Goal: Information Seeking & Learning: Learn about a topic

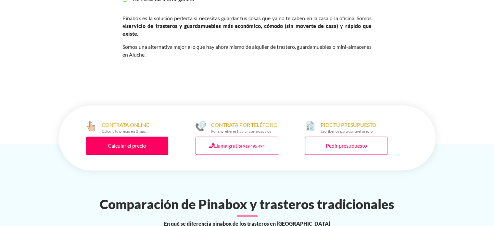
scroll to position [292, 0]
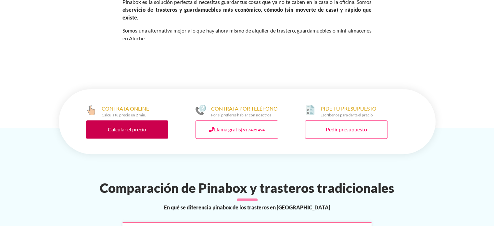
click at [127, 126] on link "Calcular el precio" at bounding box center [127, 129] width 83 height 18
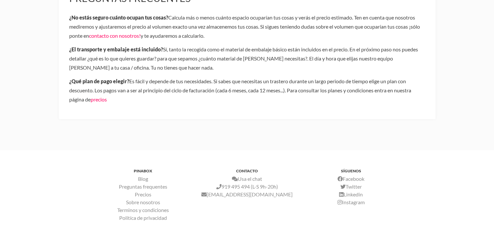
scroll to position [390, 0]
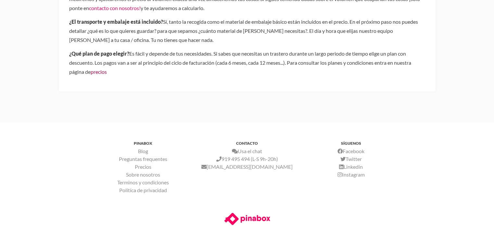
click at [97, 70] on link "precios" at bounding box center [99, 72] width 16 height 6
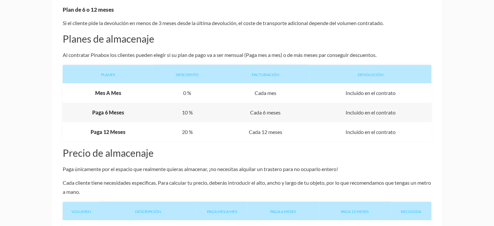
scroll to position [325, 0]
